Goal: Use online tool/utility: Utilize a website feature to perform a specific function

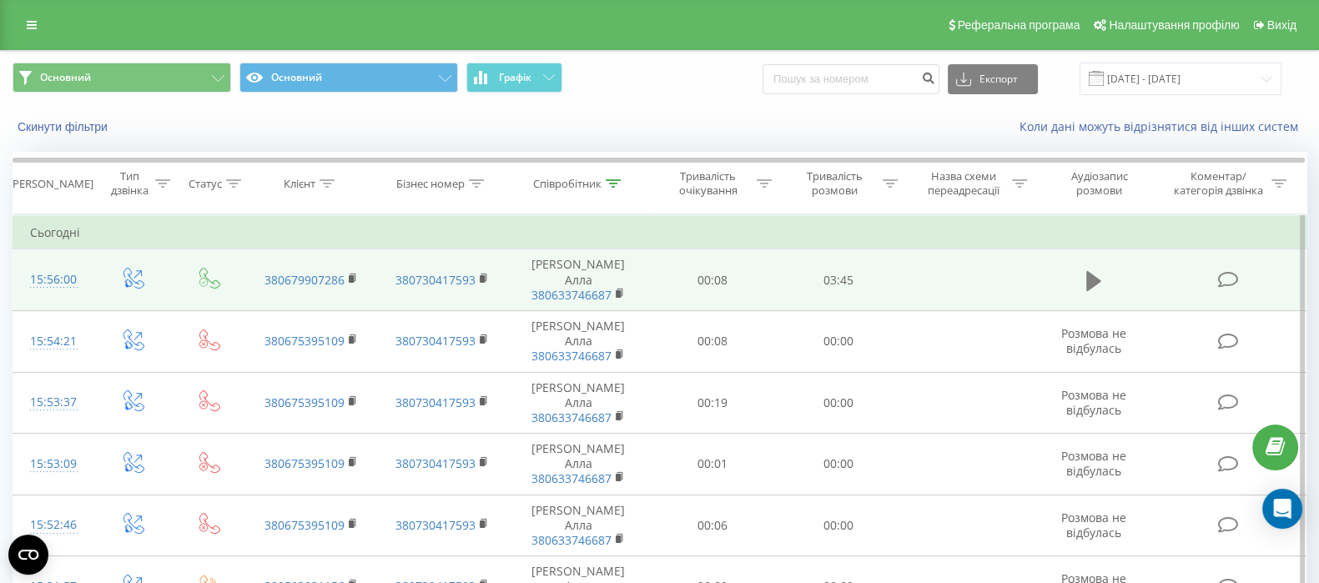
click at [1097, 277] on icon at bounding box center [1094, 281] width 15 height 23
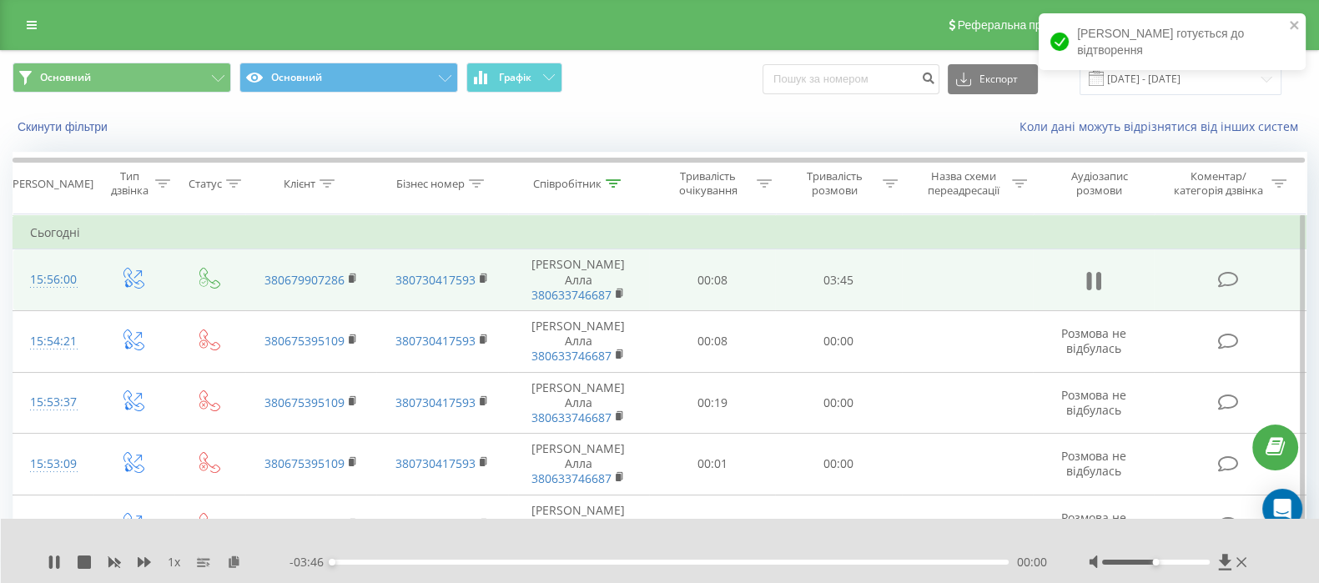
click at [1091, 274] on icon at bounding box center [1089, 281] width 5 height 18
click at [231, 562] on icon at bounding box center [234, 562] width 14 height 12
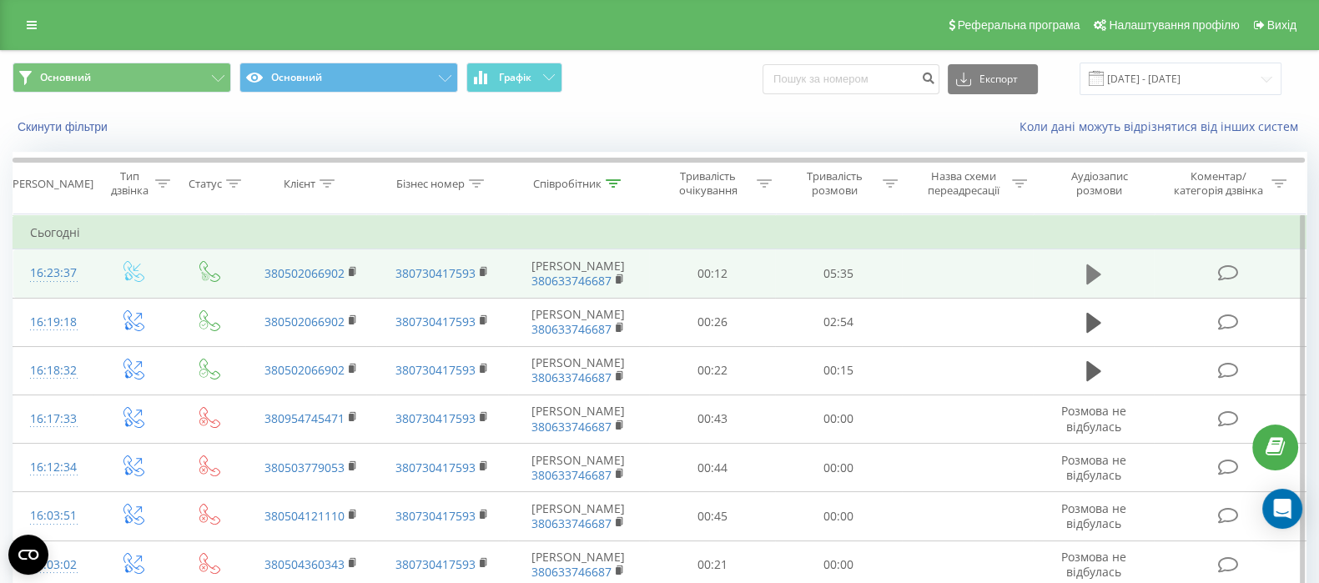
click at [1106, 262] on button at bounding box center [1094, 274] width 25 height 25
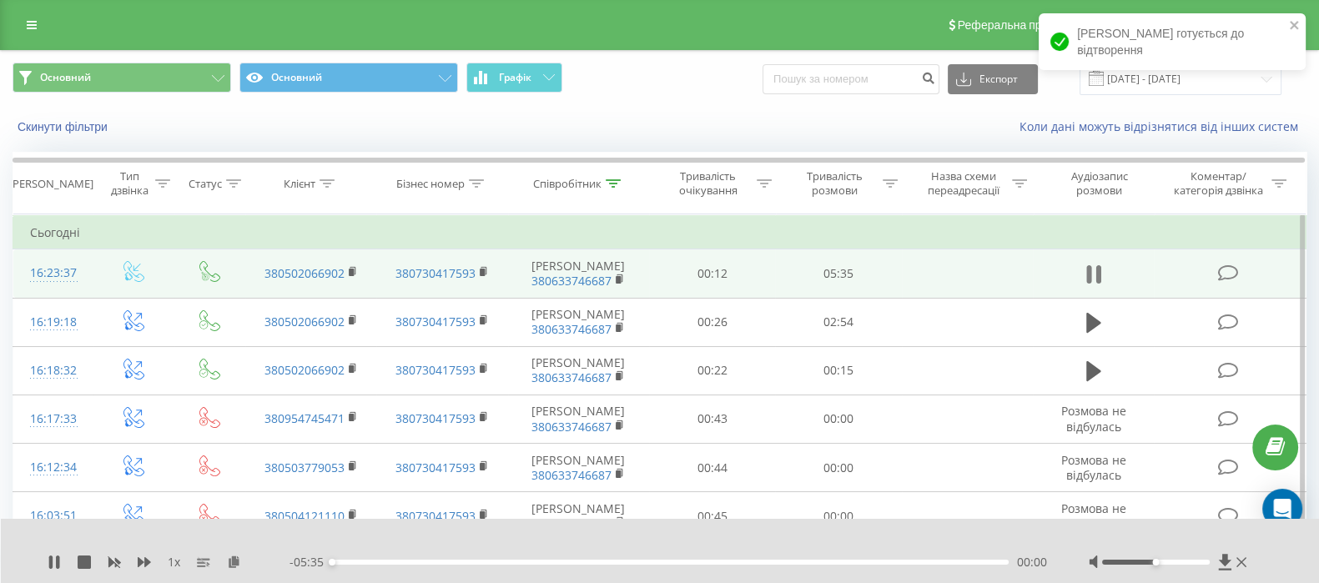
click at [1093, 273] on icon at bounding box center [1094, 274] width 15 height 23
click at [237, 563] on icon at bounding box center [234, 562] width 14 height 12
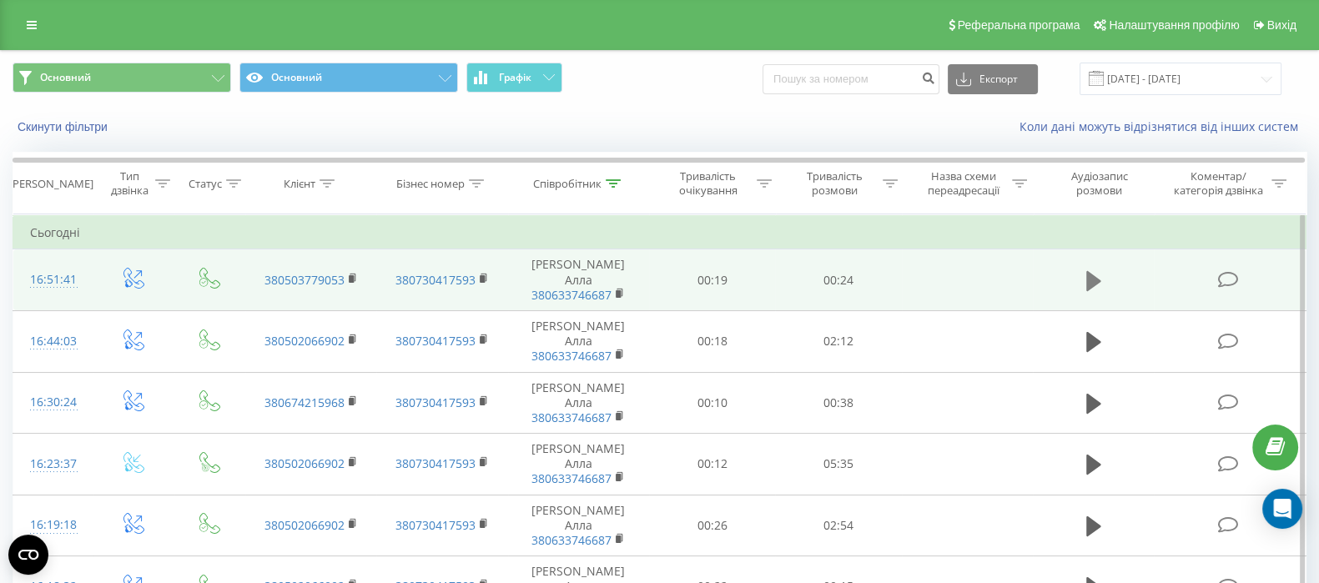
click at [1085, 270] on button at bounding box center [1094, 281] width 25 height 25
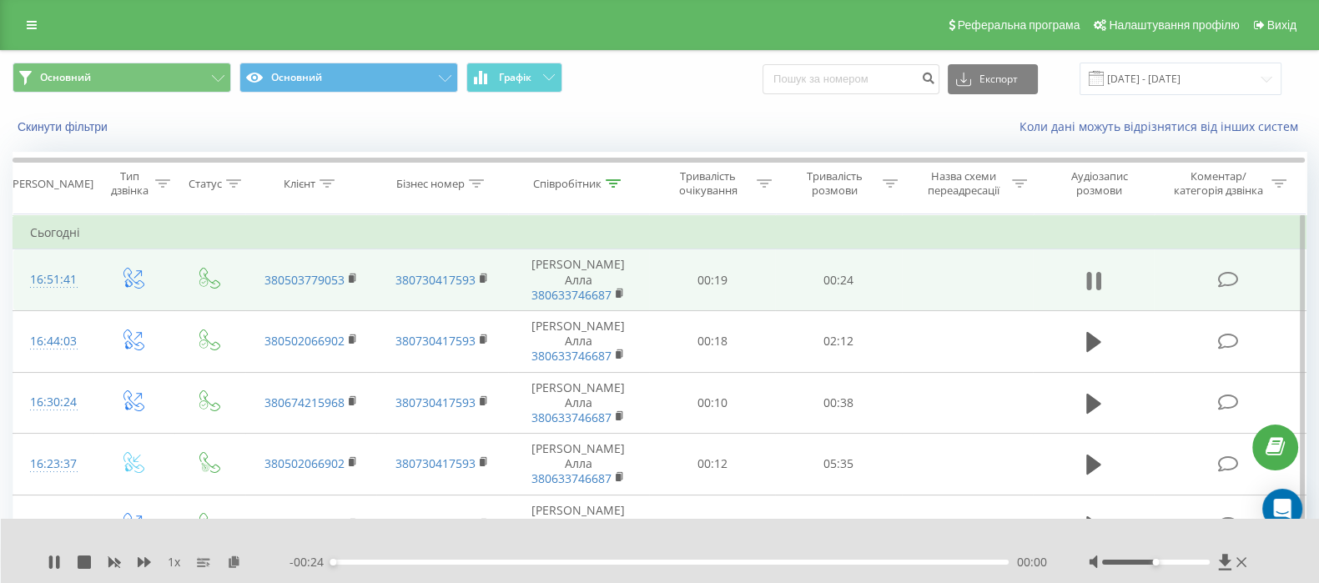
click at [1092, 272] on icon at bounding box center [1094, 281] width 15 height 23
click at [228, 565] on icon at bounding box center [234, 562] width 14 height 12
